Goal: Book appointment/travel/reservation

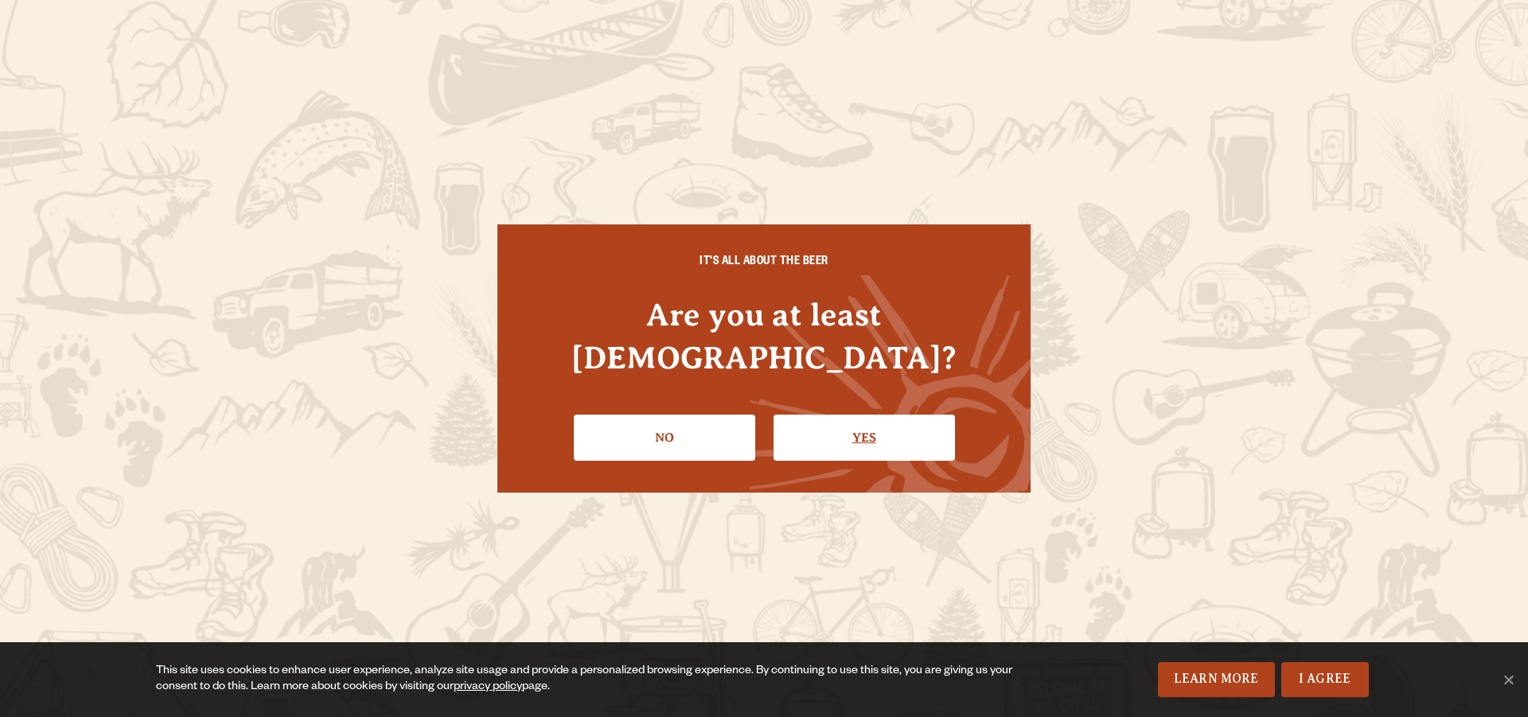
click at [859, 429] on link "Yes" at bounding box center [863, 438] width 181 height 46
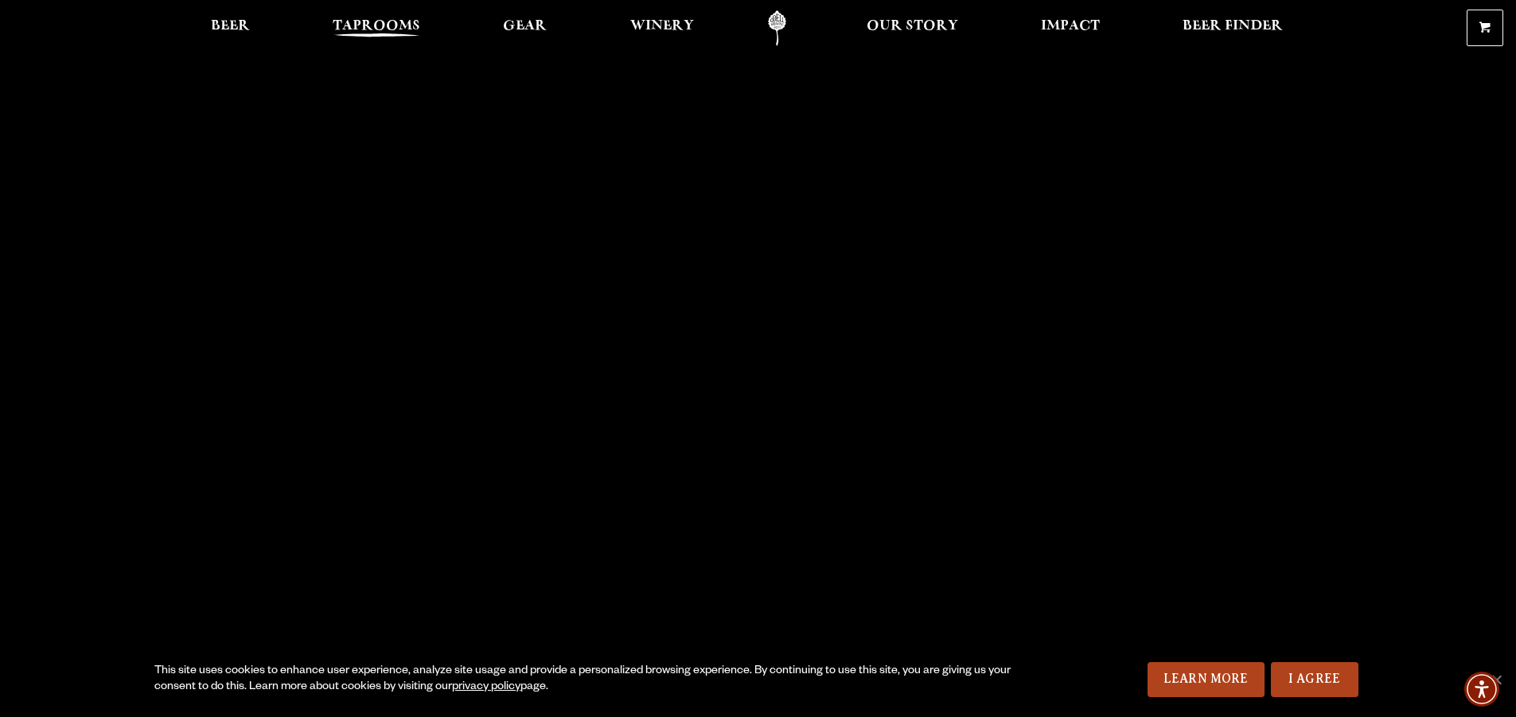
click at [374, 21] on span "Taprooms" at bounding box center [377, 26] width 88 height 13
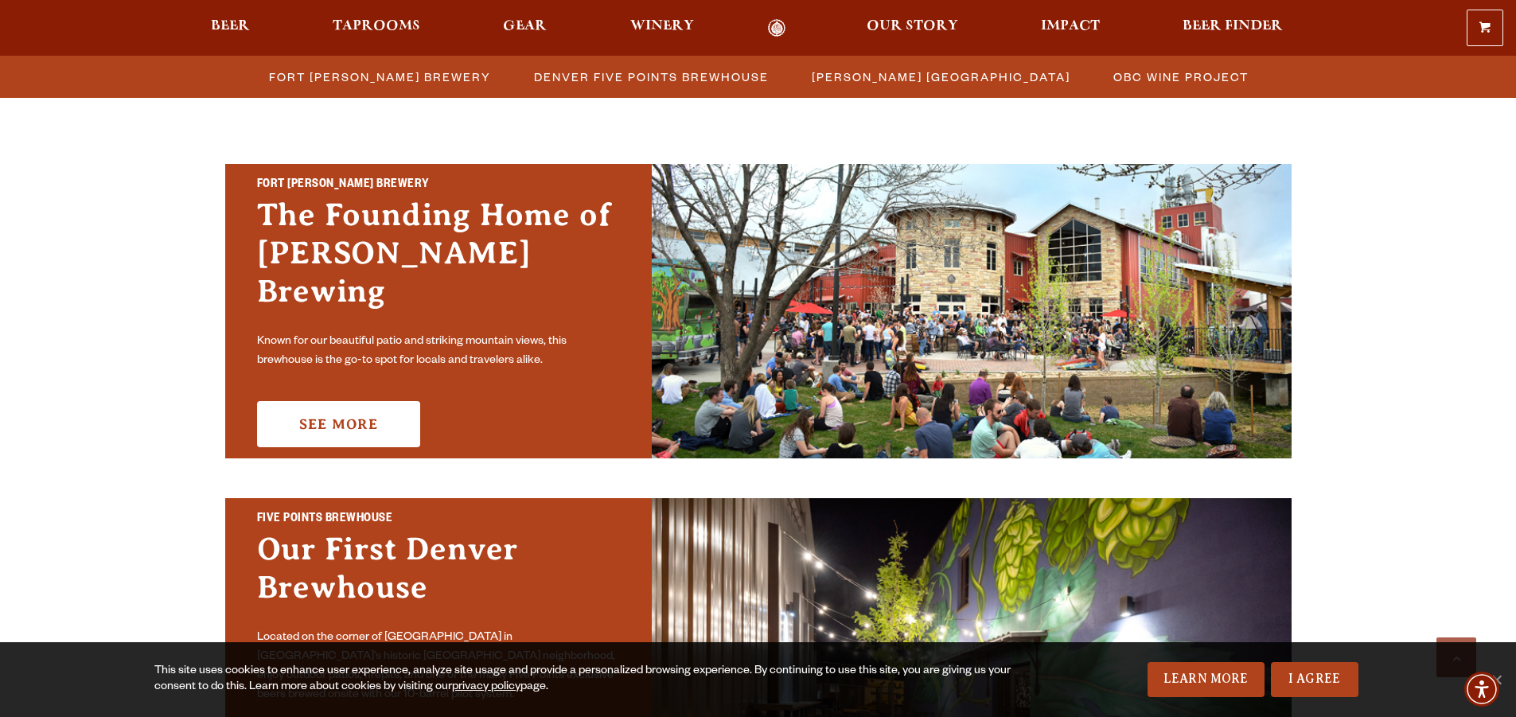
scroll to position [477, 0]
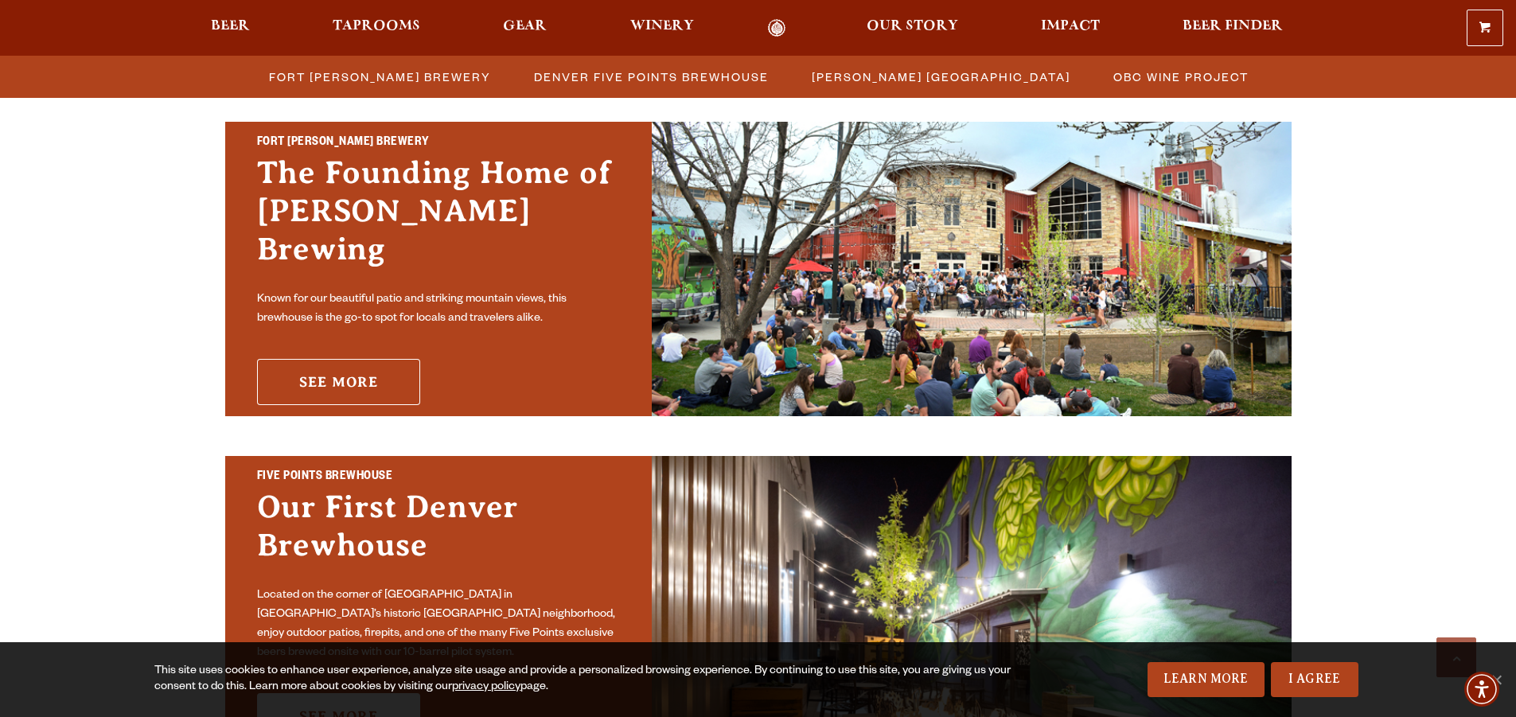
click at [402, 359] on link "See More" at bounding box center [338, 382] width 163 height 46
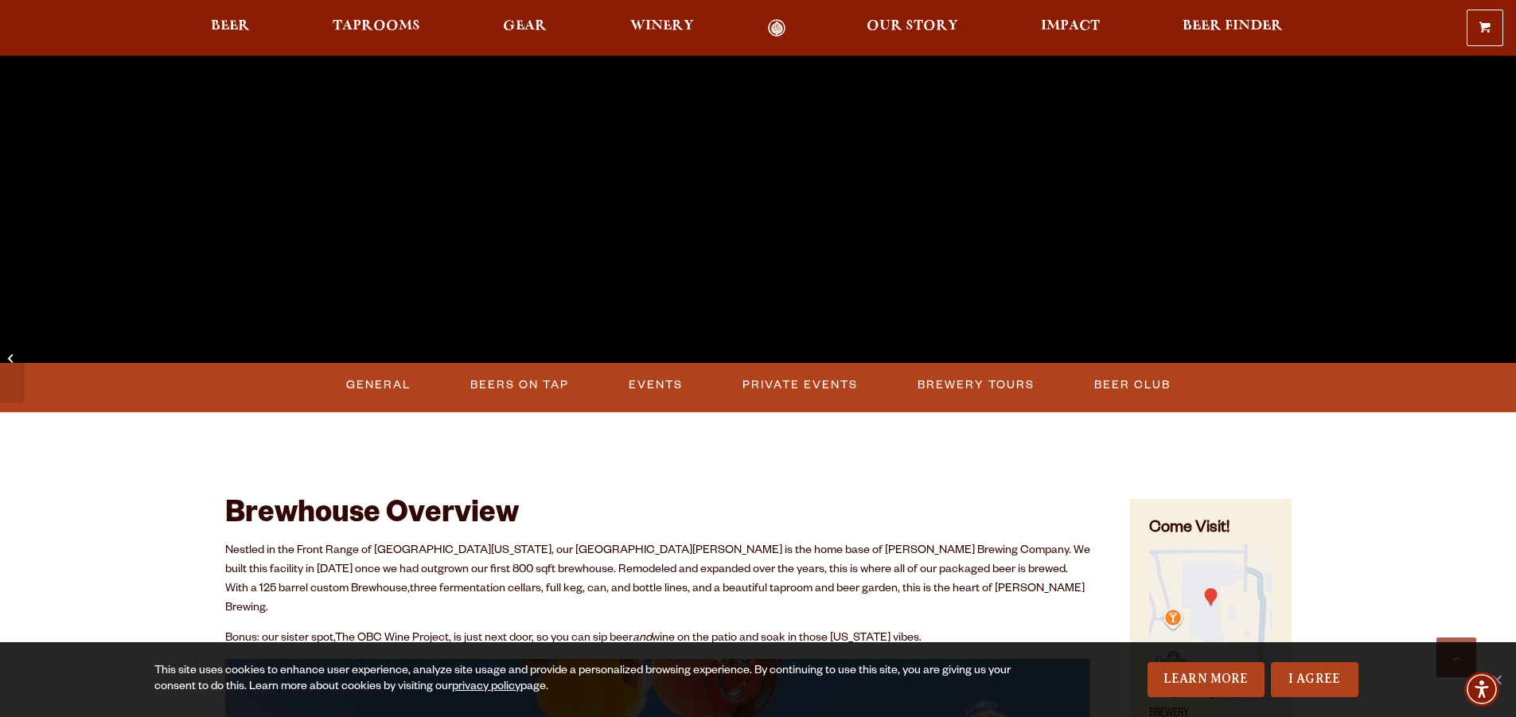
scroll to position [557, 0]
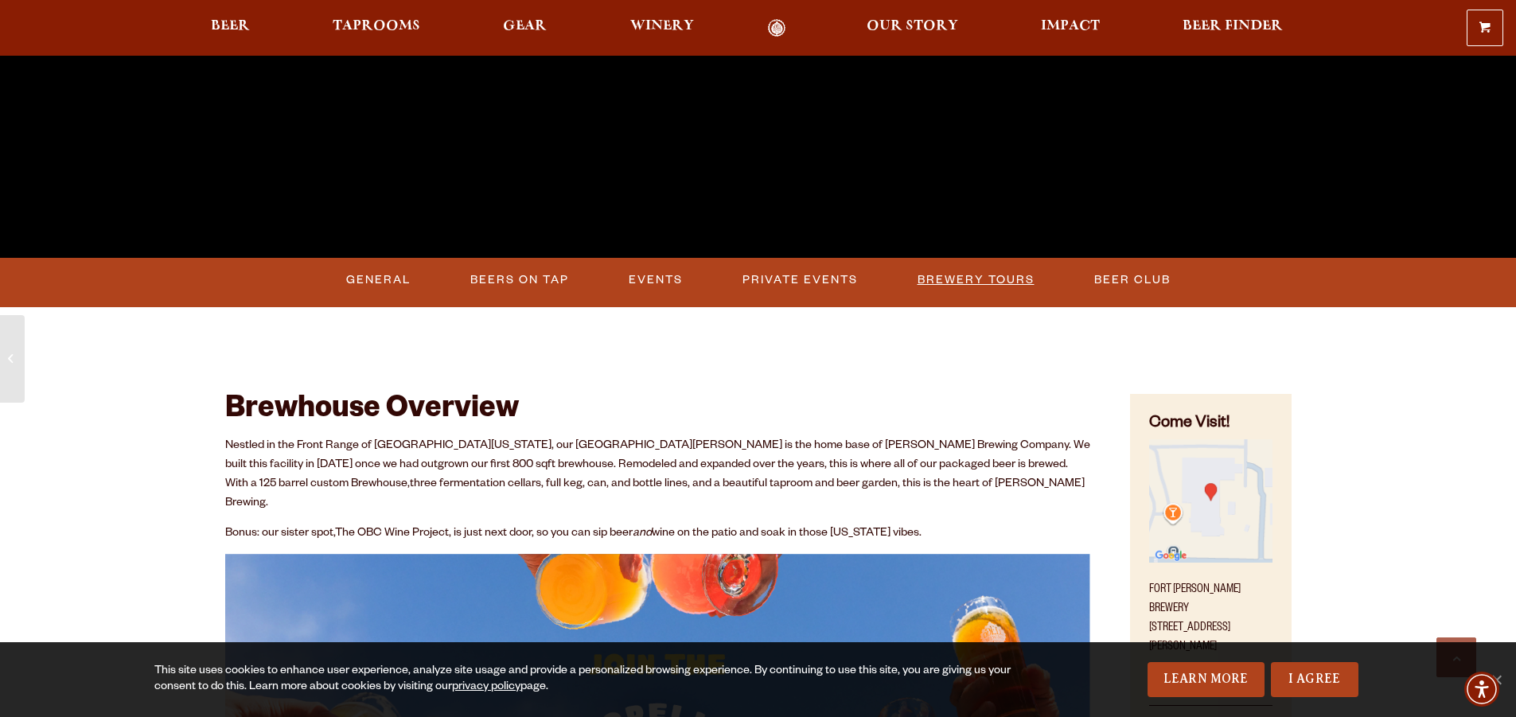
click at [1003, 279] on link "Brewery Tours" at bounding box center [976, 280] width 130 height 37
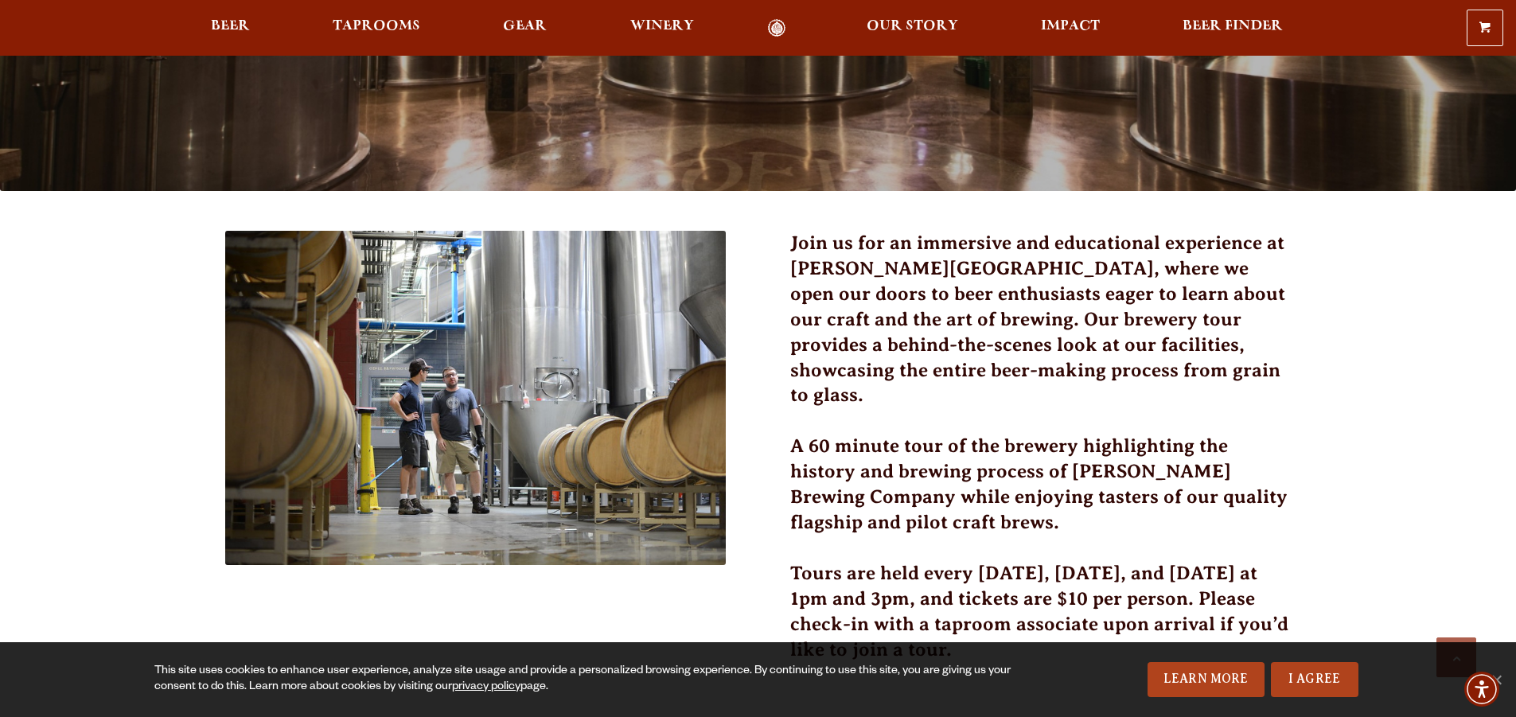
scroll to position [318, 0]
